Goal: Task Accomplishment & Management: Manage account settings

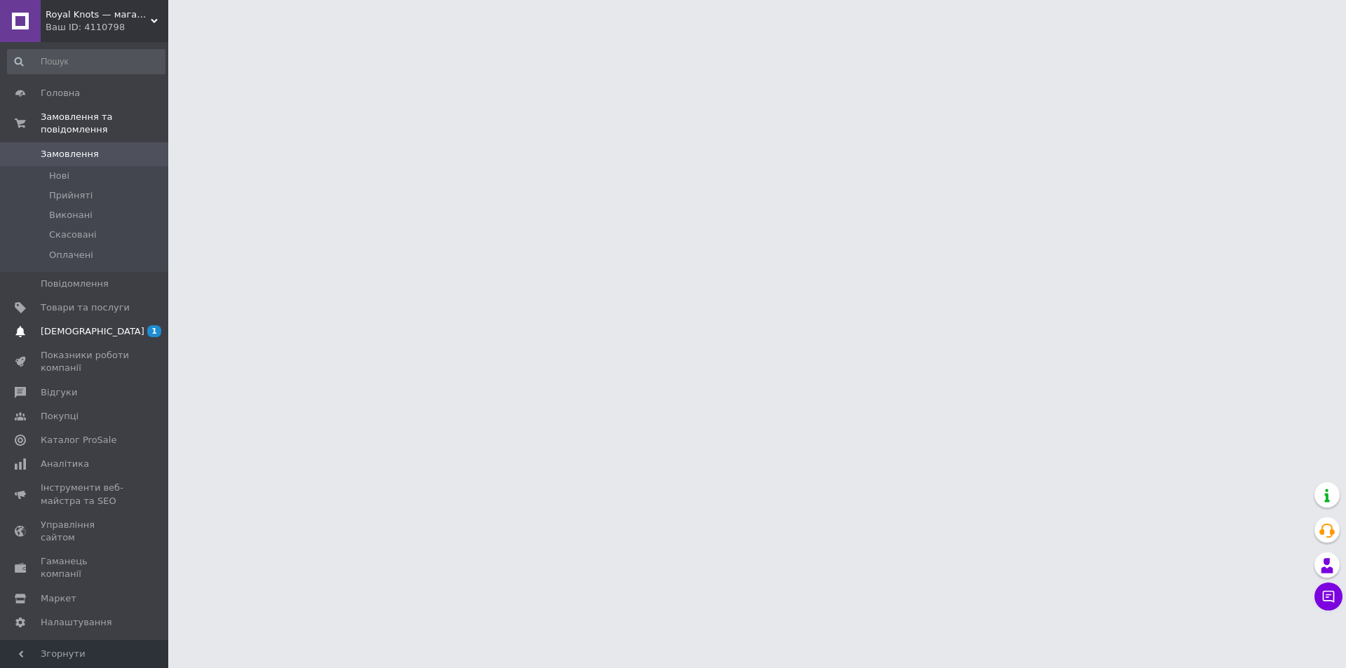
click at [139, 325] on span "1 0" at bounding box center [149, 331] width 39 height 13
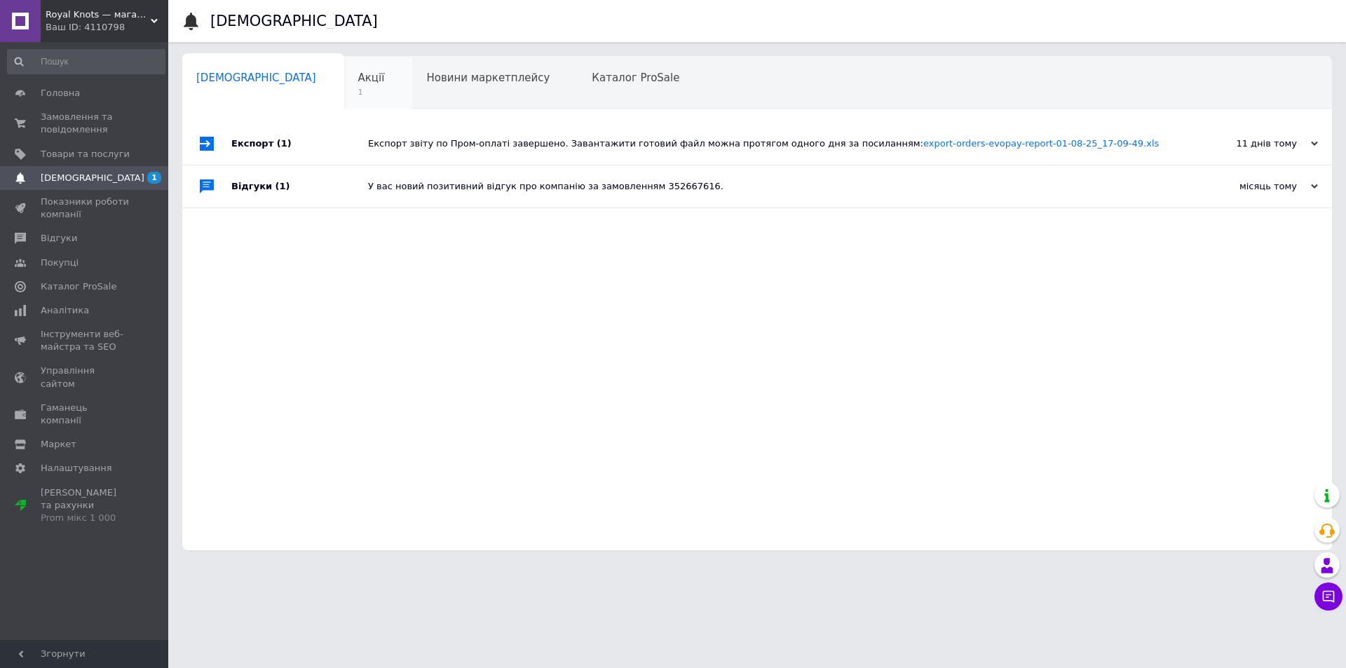
click at [344, 86] on div "Акції 1" at bounding box center [378, 83] width 69 height 53
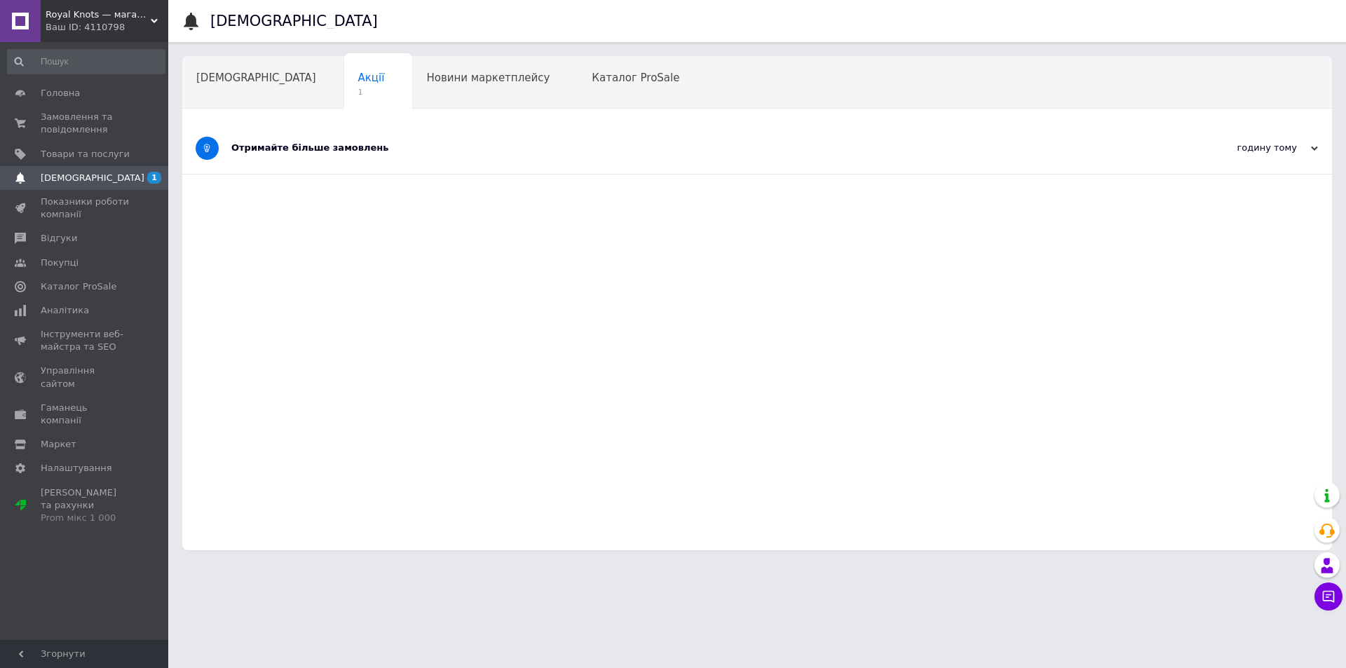
click at [306, 146] on div "Отримайте більше замовлень" at bounding box center [704, 148] width 946 height 13
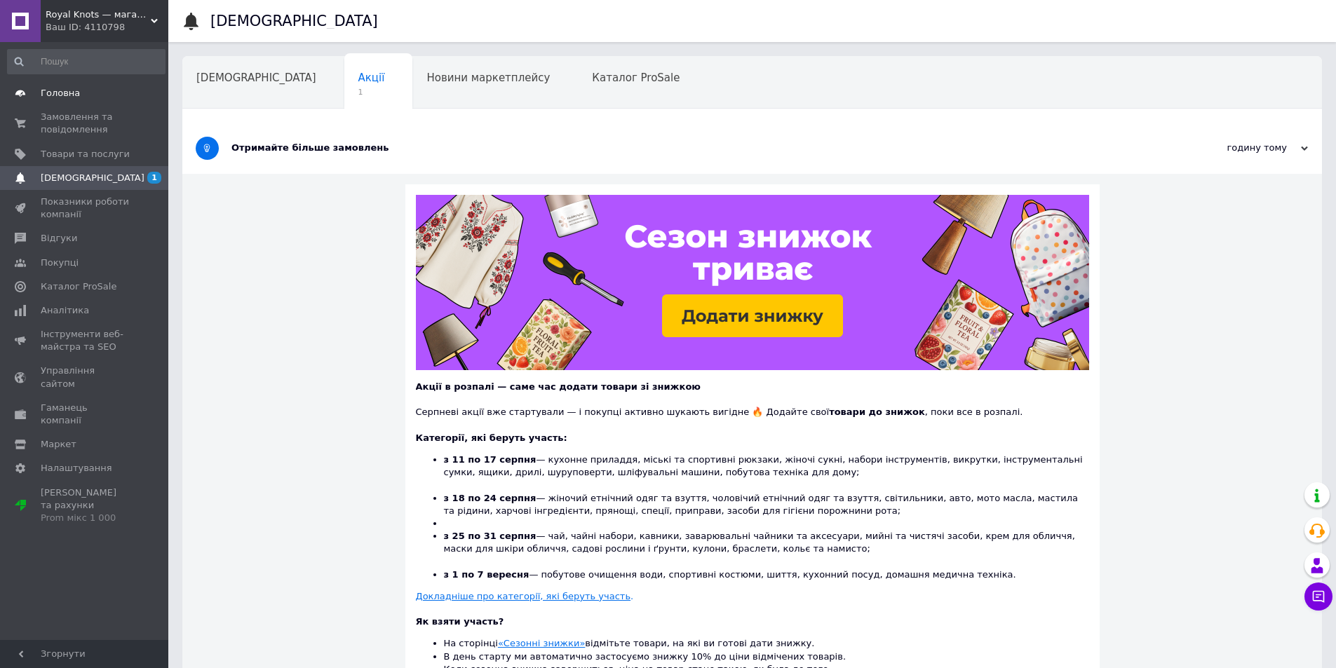
click at [72, 100] on link "Головна" at bounding box center [86, 93] width 172 height 24
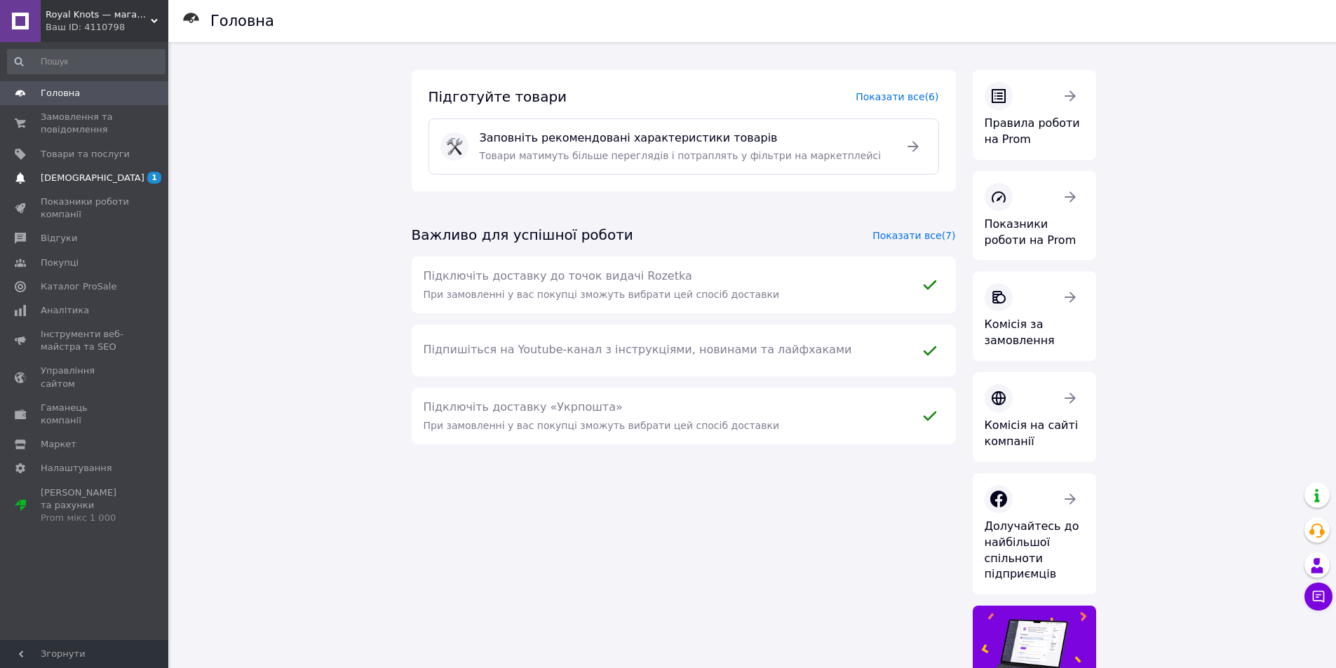
click at [112, 176] on span "[DEMOGRAPHIC_DATA]" at bounding box center [85, 178] width 89 height 13
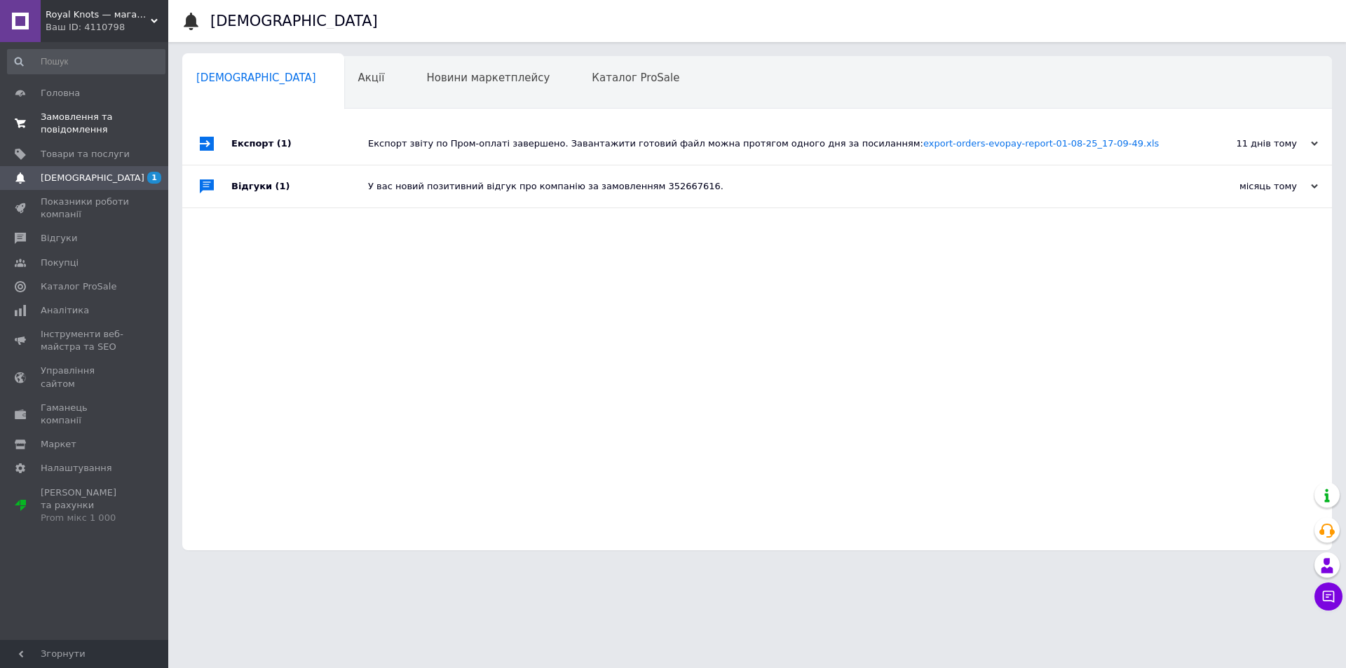
click at [90, 122] on span "Замовлення та повідомлення" at bounding box center [85, 123] width 89 height 25
